Goal: Task Accomplishment & Management: Manage account settings

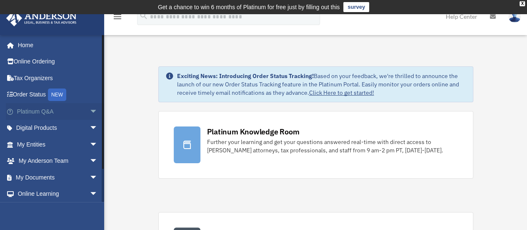
click at [78, 107] on link "Platinum Q&A arrow_drop_down" at bounding box center [58, 111] width 105 height 17
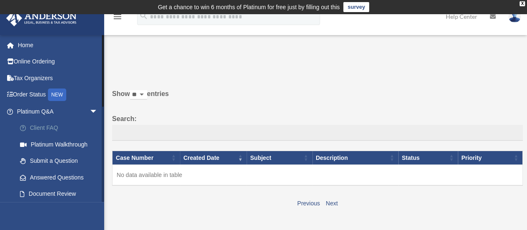
click at [59, 125] on link "Client FAQ" at bounding box center [61, 128] width 99 height 17
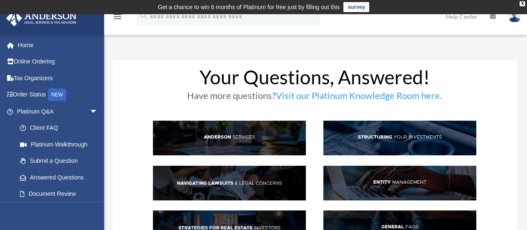
click at [225, 133] on img at bounding box center [229, 137] width 153 height 35
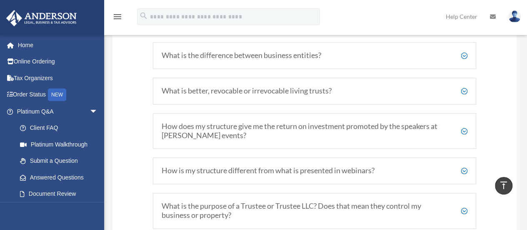
scroll to position [462, 0]
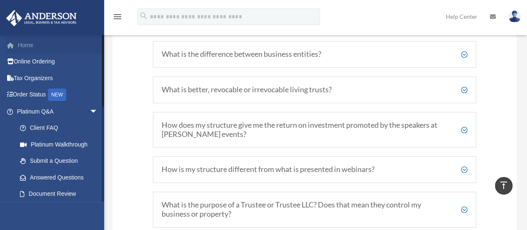
click at [34, 48] on link "Home" at bounding box center [58, 45] width 105 height 17
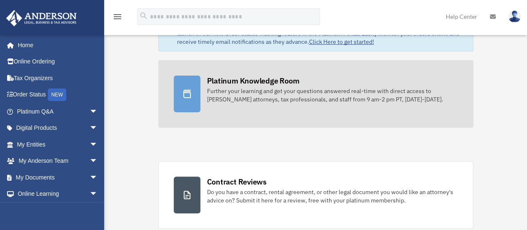
scroll to position [51, 0]
click at [236, 93] on div "Further your learning and get your questions answered real-time with direct acc…" at bounding box center [332, 95] width 251 height 17
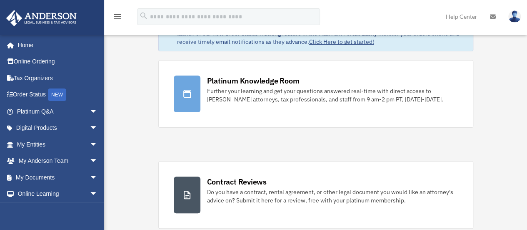
scroll to position [68, 0]
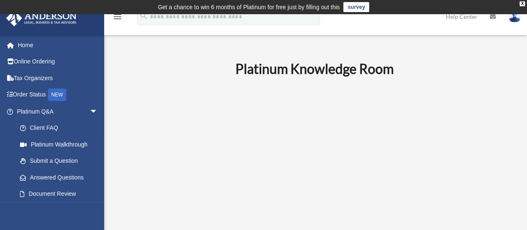
click at [356, 6] on link "survey" at bounding box center [357, 7] width 26 height 10
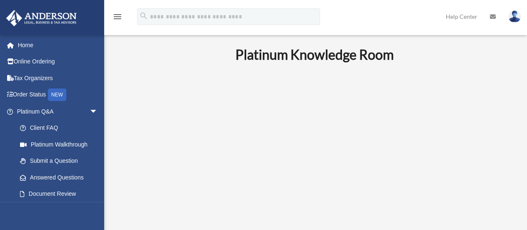
click at [516, 17] on img at bounding box center [515, 16] width 13 height 12
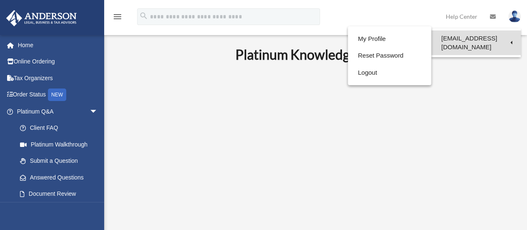
click at [482, 40] on link "[EMAIL_ADDRESS][DOMAIN_NAME]" at bounding box center [477, 42] width 90 height 25
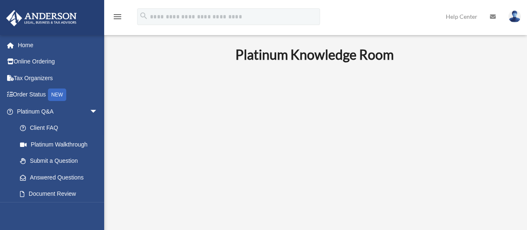
click at [520, 18] on img at bounding box center [515, 16] width 13 height 12
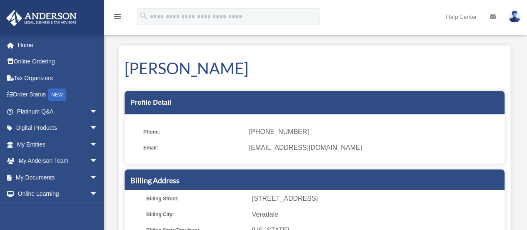
click at [512, 18] on img at bounding box center [515, 16] width 13 height 12
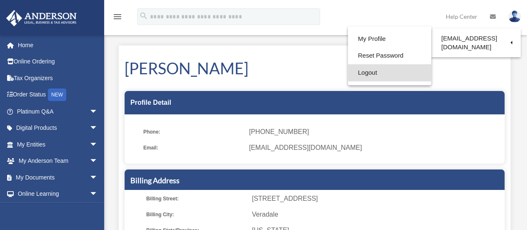
click at [364, 73] on link "Logout" at bounding box center [389, 72] width 83 height 17
